Goal: Information Seeking & Learning: Get advice/opinions

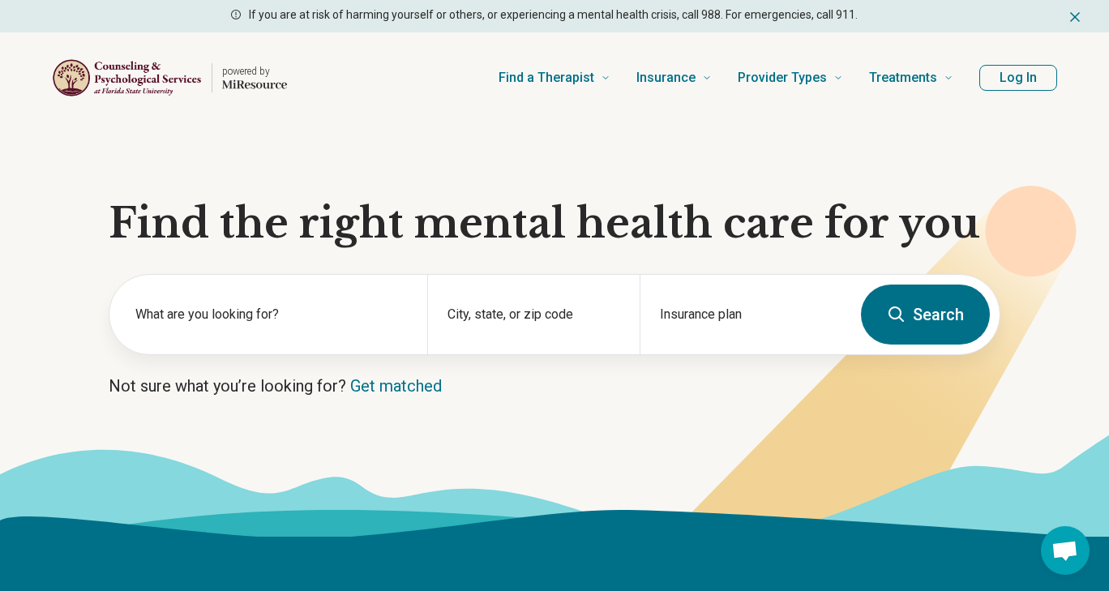
click at [293, 309] on label "What are you looking for?" at bounding box center [271, 314] width 272 height 19
click at [392, 383] on link "Get matched" at bounding box center [396, 385] width 92 height 19
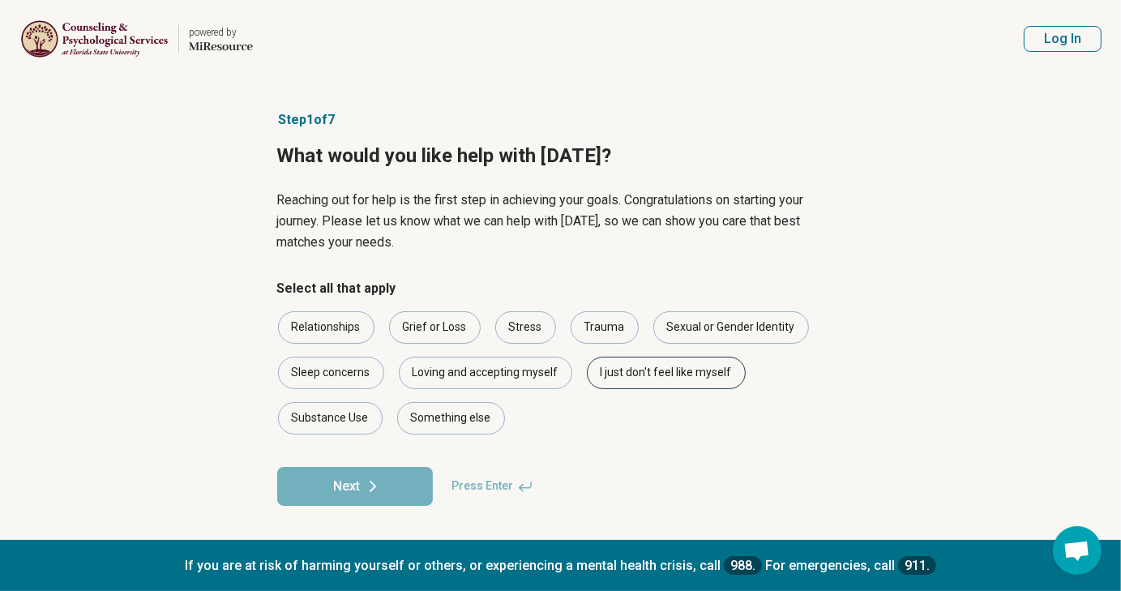
click at [627, 372] on div "I just don't feel like myself" at bounding box center [666, 373] width 159 height 32
click at [394, 475] on button "Next" at bounding box center [355, 486] width 156 height 39
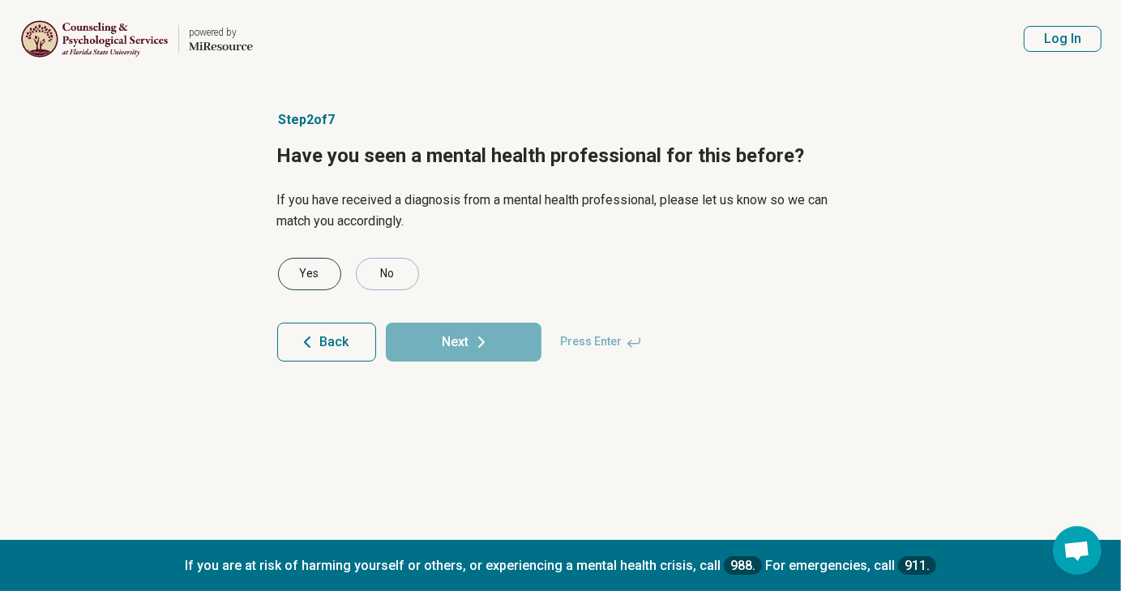
click at [309, 276] on div "Yes" at bounding box center [309, 274] width 63 height 32
click at [443, 340] on button "Next" at bounding box center [464, 342] width 156 height 39
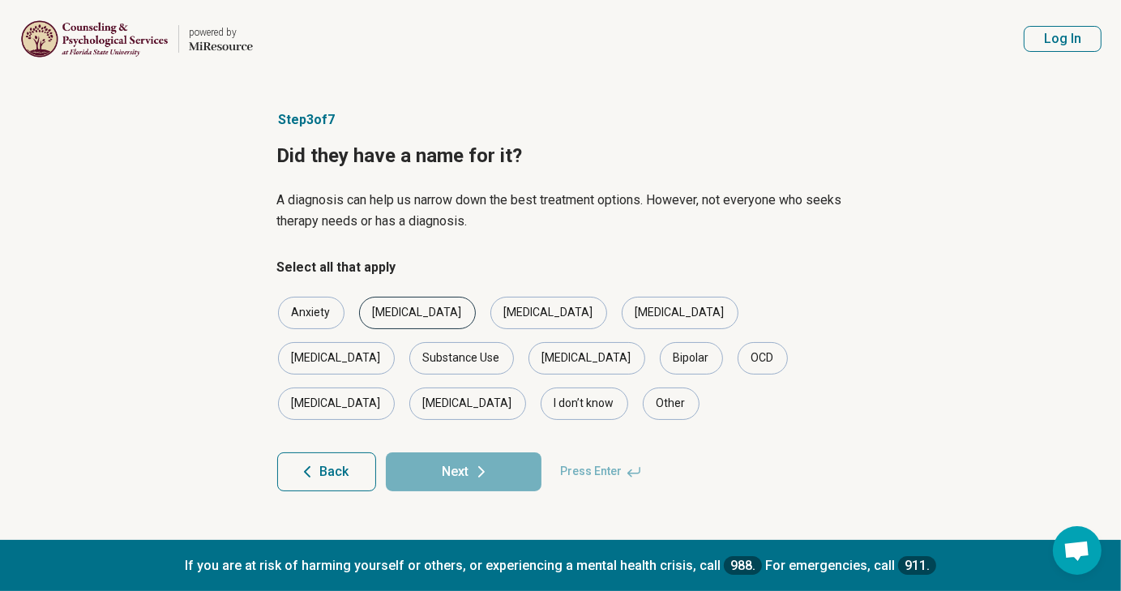
click at [388, 312] on div "[MEDICAL_DATA]" at bounding box center [417, 313] width 117 height 32
click at [305, 315] on div "Anxiety" at bounding box center [311, 313] width 66 height 32
click at [437, 452] on button "Next" at bounding box center [464, 471] width 156 height 39
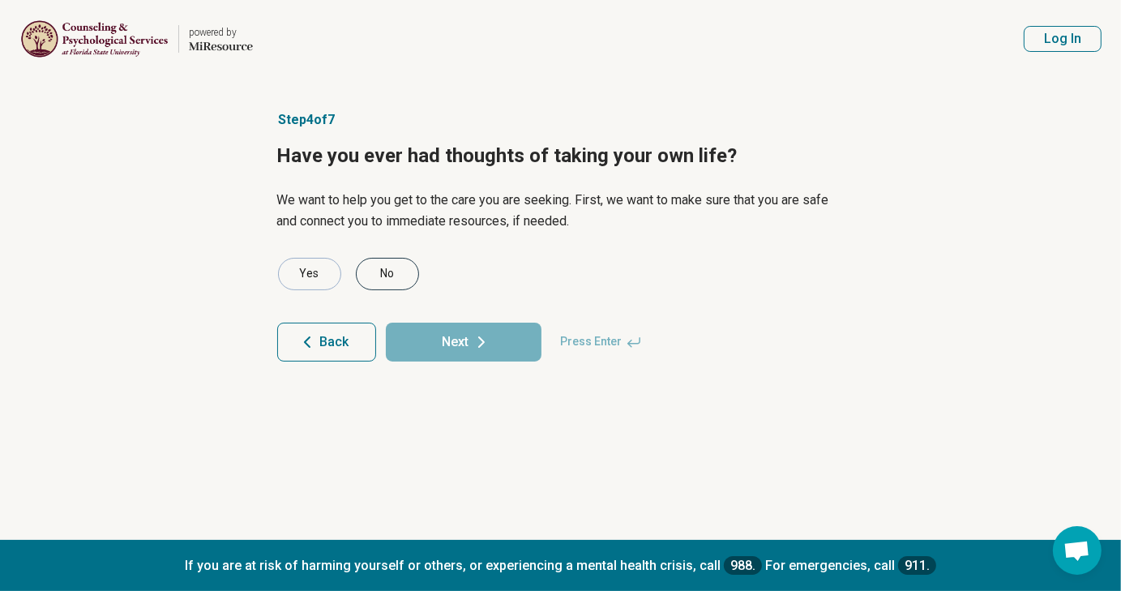
click at [391, 268] on div "No" at bounding box center [387, 274] width 63 height 32
click at [436, 345] on button "Next" at bounding box center [464, 342] width 156 height 39
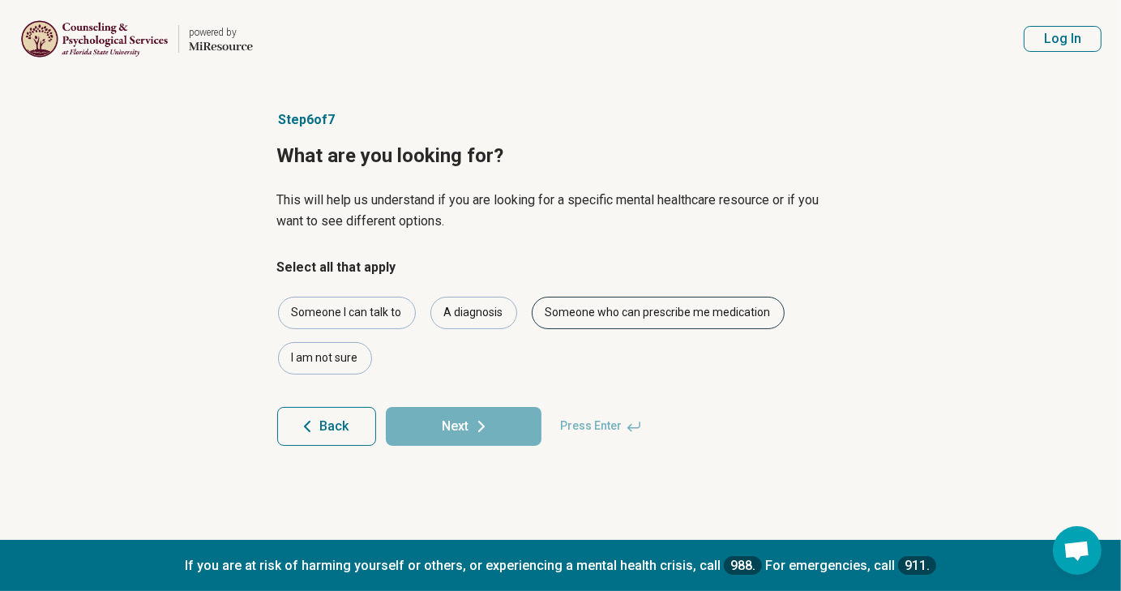
click at [605, 310] on div "Someone who can prescribe me medication" at bounding box center [658, 313] width 253 height 32
click at [484, 423] on icon at bounding box center [481, 426] width 19 height 19
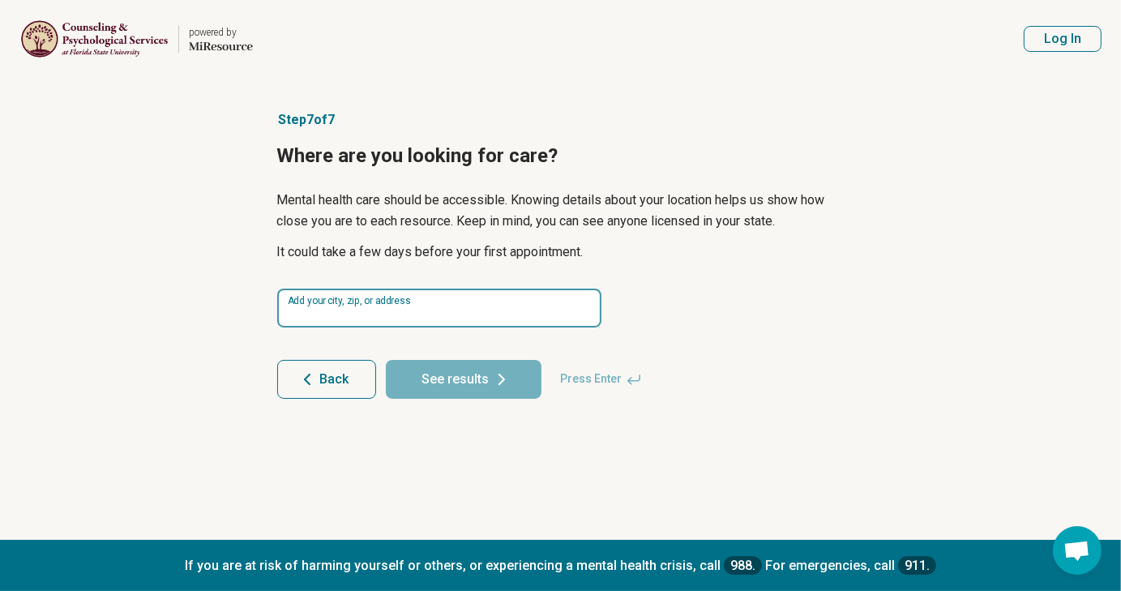
click at [461, 313] on input at bounding box center [439, 308] width 324 height 39
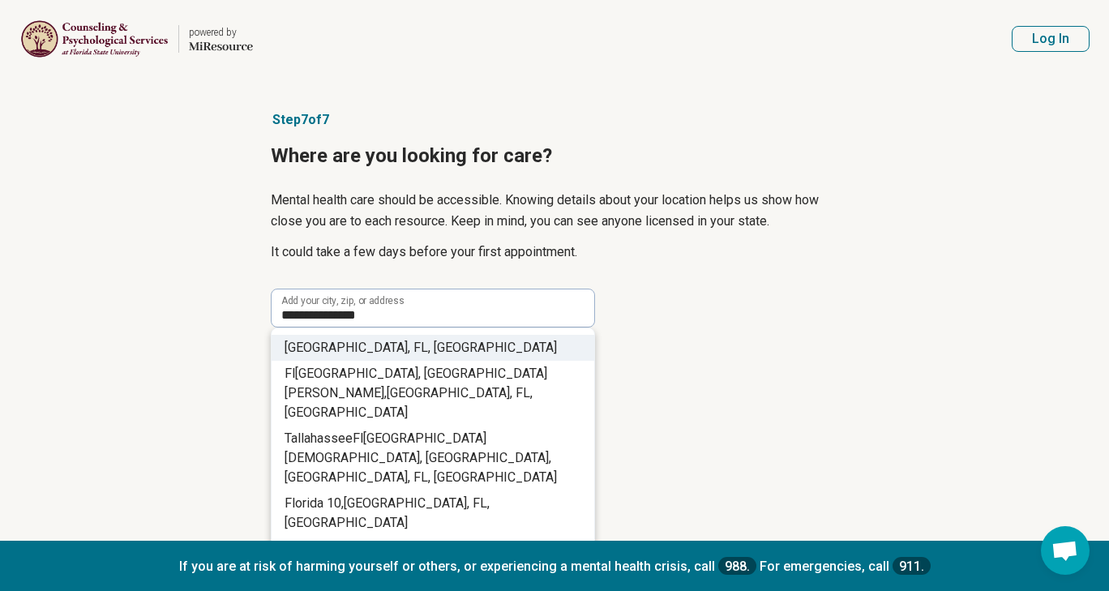
click at [455, 353] on li "[GEOGRAPHIC_DATA], [GEOGRAPHIC_DATA] , [GEOGRAPHIC_DATA]" at bounding box center [433, 348] width 323 height 26
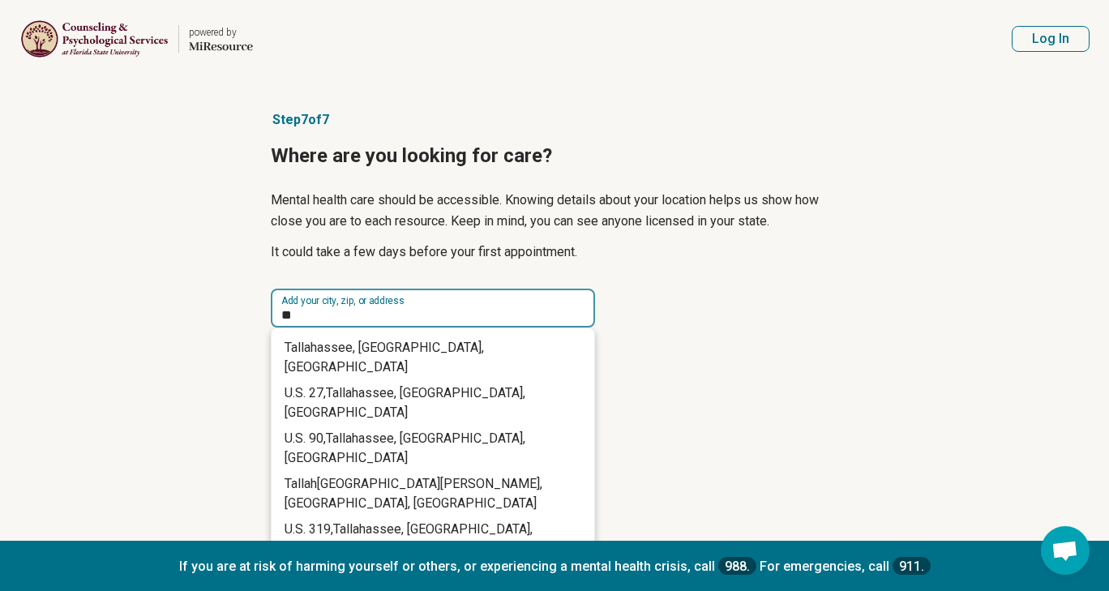
type input "*"
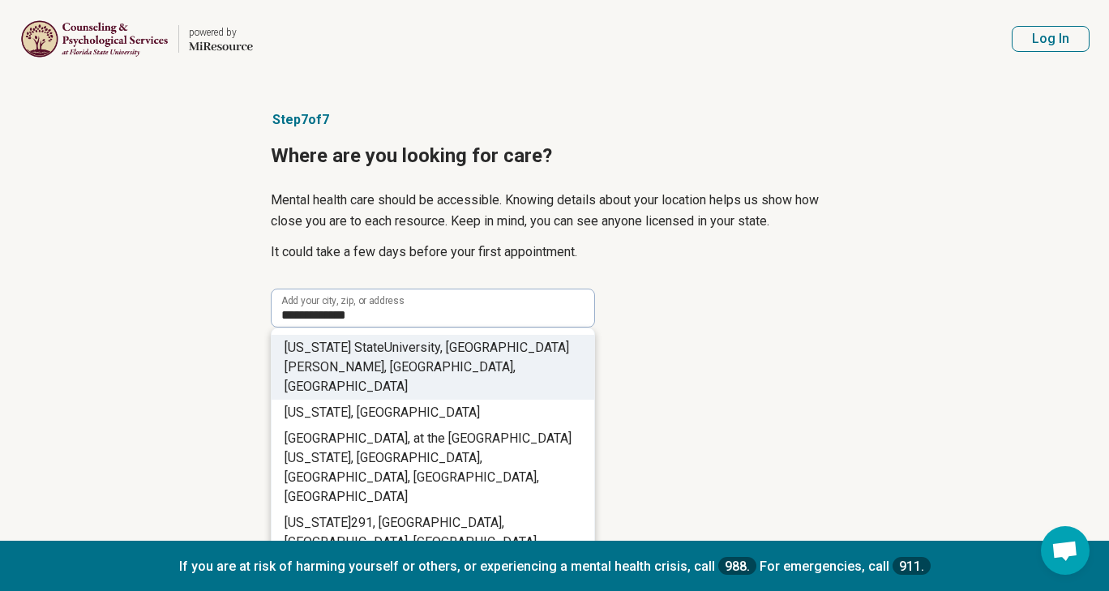
click at [439, 350] on span "University, [GEOGRAPHIC_DATA][PERSON_NAME], [GEOGRAPHIC_DATA], [GEOGRAPHIC_DATA]" at bounding box center [427, 367] width 285 height 54
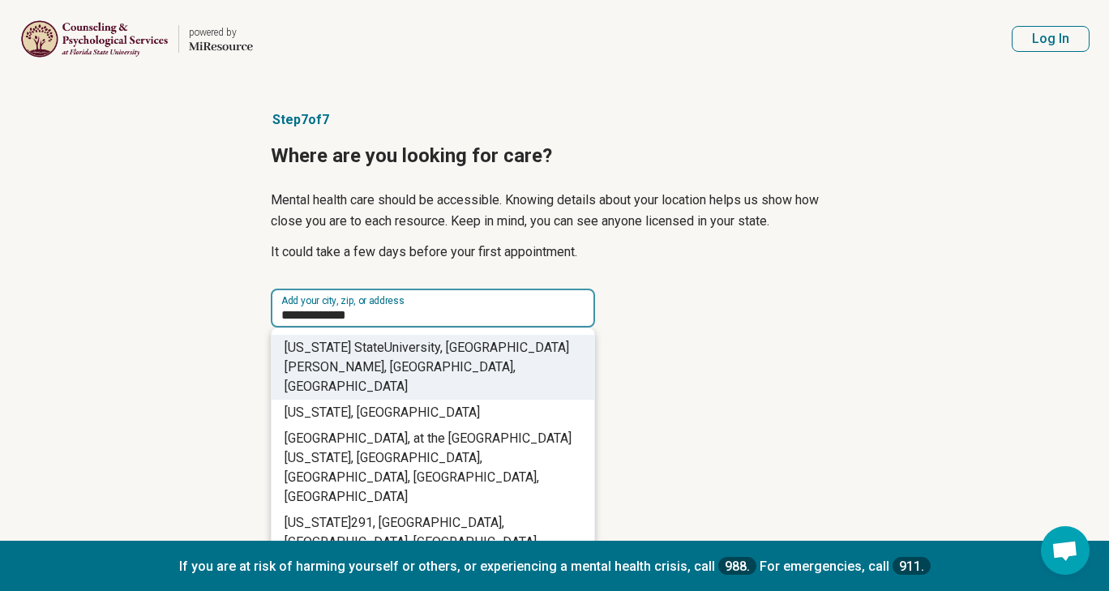
type input "**********"
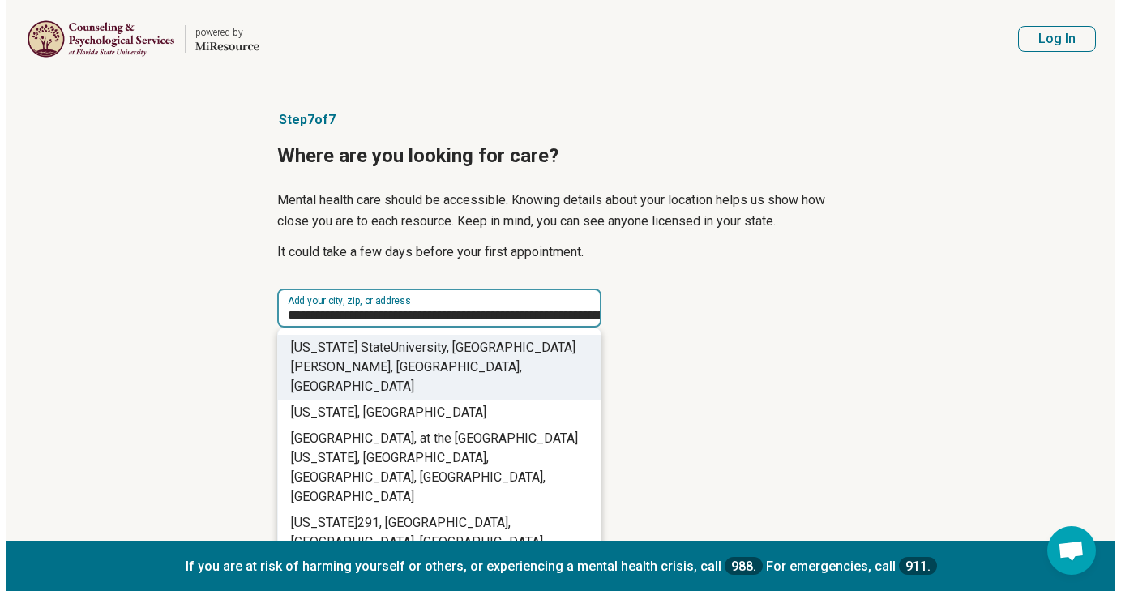
scroll to position [0, 79]
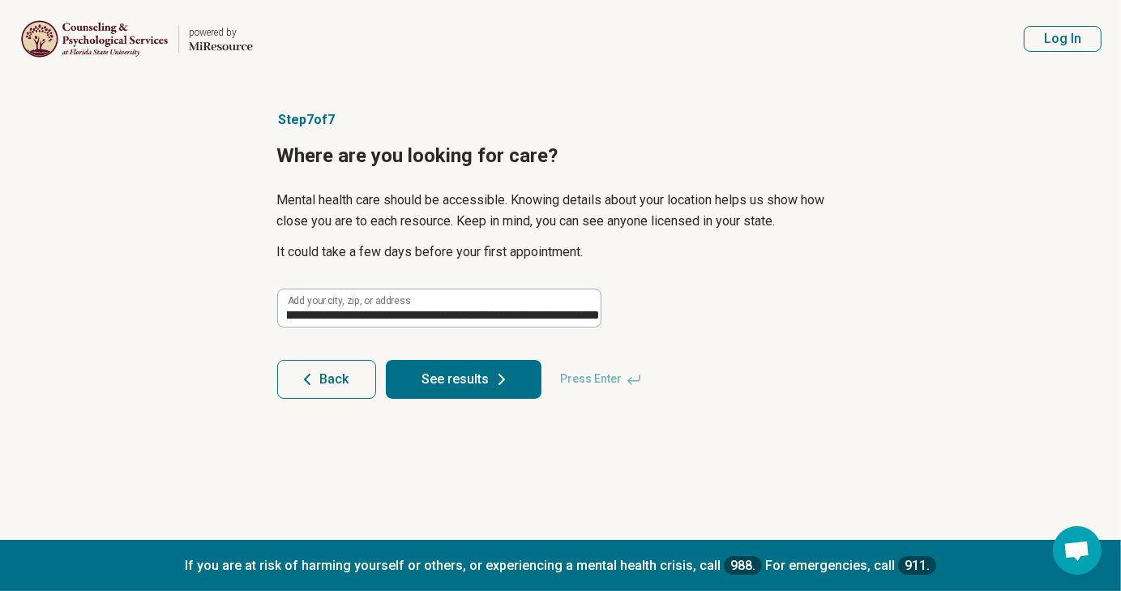
click at [455, 386] on button "See results" at bounding box center [464, 379] width 156 height 39
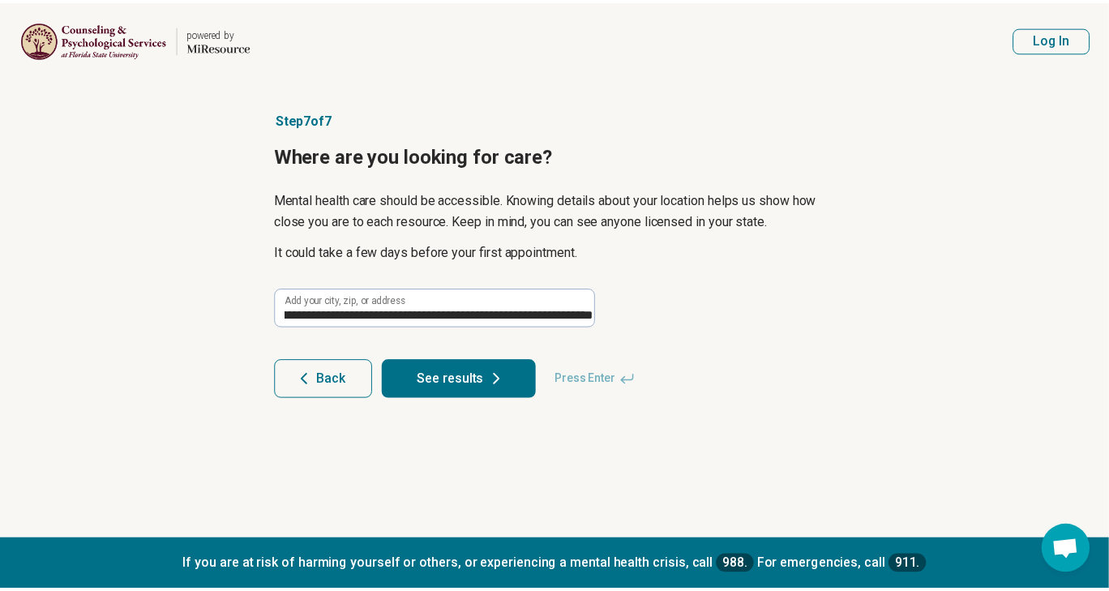
scroll to position [0, 0]
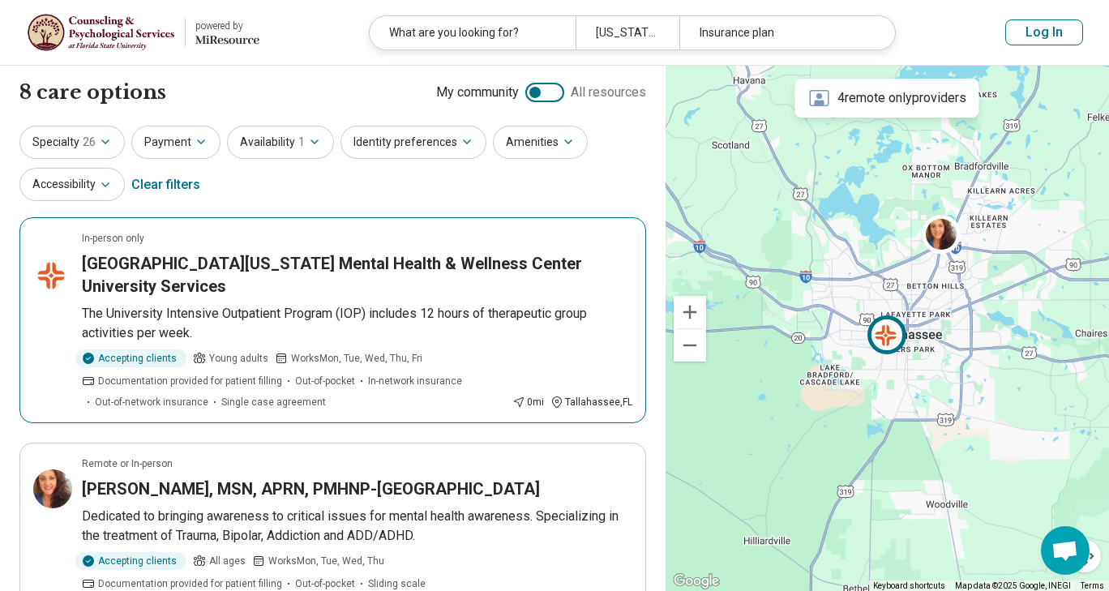
click at [293, 265] on h3 "[GEOGRAPHIC_DATA][US_STATE] Mental Health & Wellness Center University Services" at bounding box center [357, 274] width 550 height 45
